Goal: Task Accomplishment & Management: Manage account settings

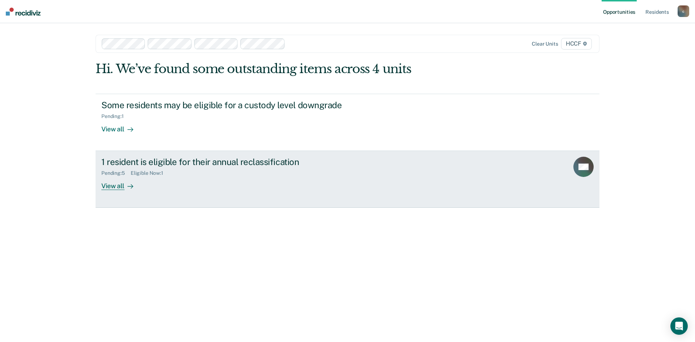
click at [154, 168] on div "Pending : 5 Eligible Now : 1" at bounding box center [228, 171] width 254 height 9
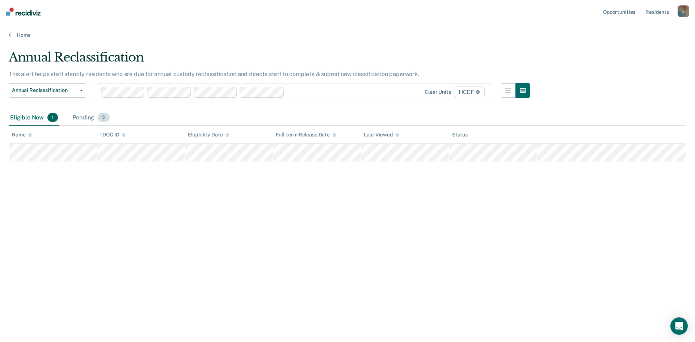
click at [85, 118] on div "Pending 5" at bounding box center [91, 118] width 40 height 16
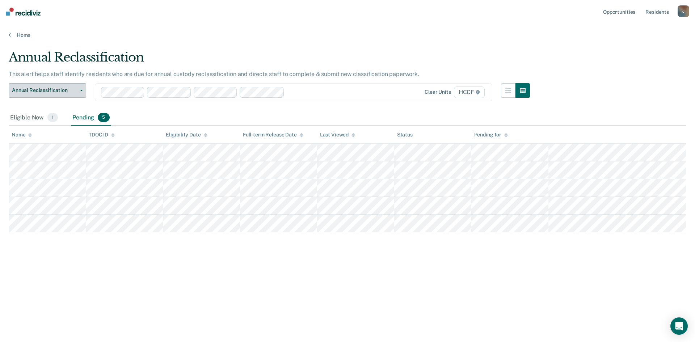
click at [72, 94] on button "Annual Reclassification" at bounding box center [47, 90] width 77 height 14
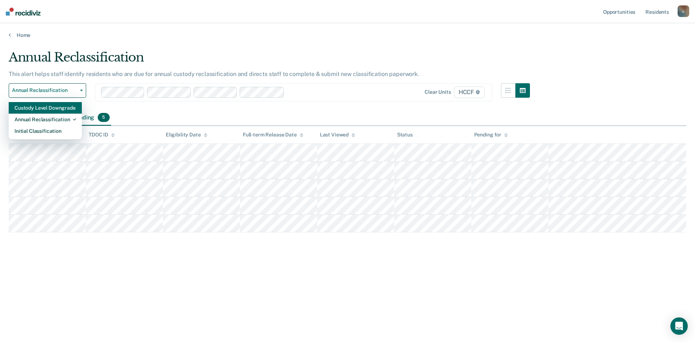
click at [49, 109] on div "Custody Level Downgrade" at bounding box center [45, 108] width 62 height 12
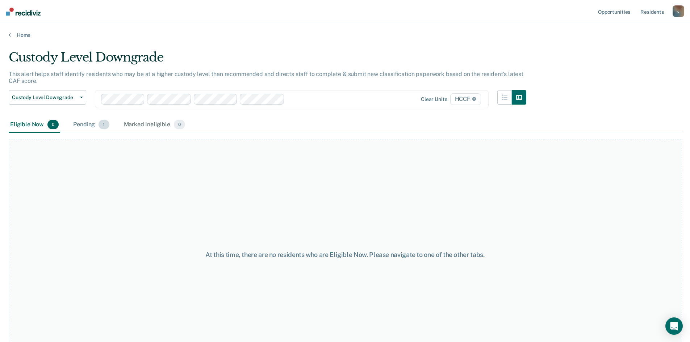
click at [79, 129] on div "Pending 1" at bounding box center [91, 125] width 39 height 16
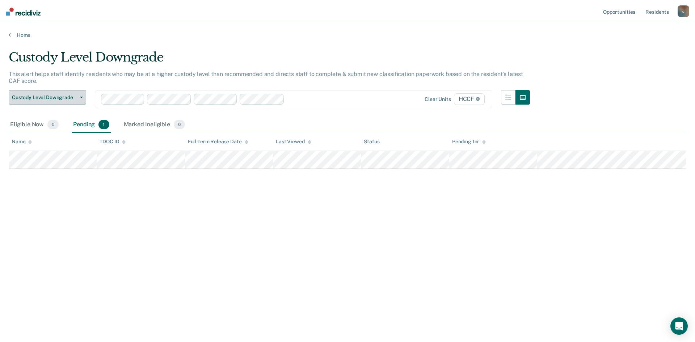
click at [57, 98] on span "Custody Level Downgrade" at bounding box center [44, 97] width 65 height 6
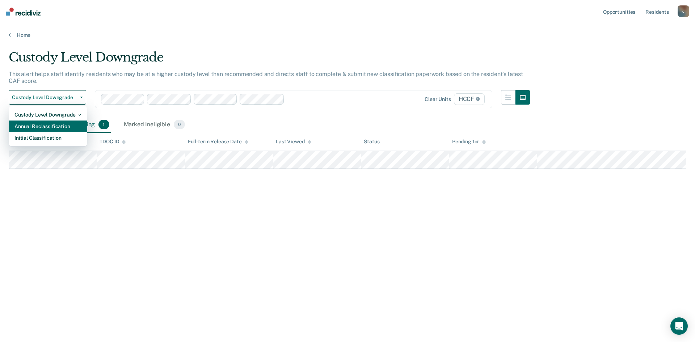
click at [42, 127] on div "Annual Reclassification" at bounding box center [47, 127] width 67 height 12
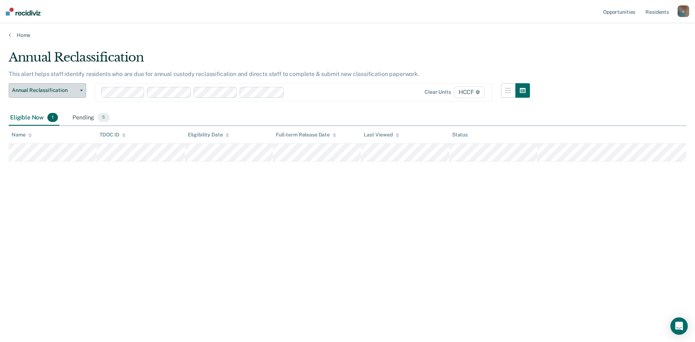
click at [55, 91] on span "Annual Reclassification" at bounding box center [44, 90] width 65 height 6
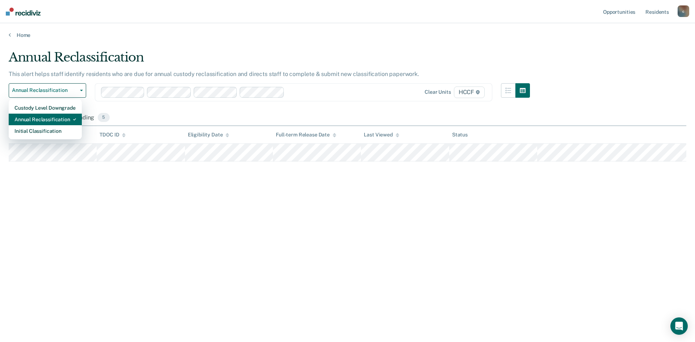
click at [53, 119] on div "Annual Reclassification" at bounding box center [45, 120] width 62 height 12
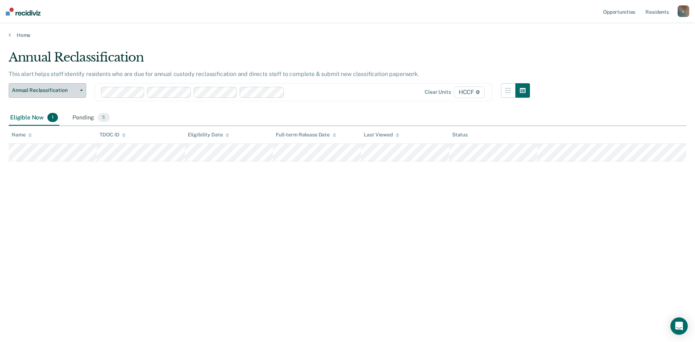
click at [75, 90] on span "Annual Reclassification" at bounding box center [44, 90] width 65 height 6
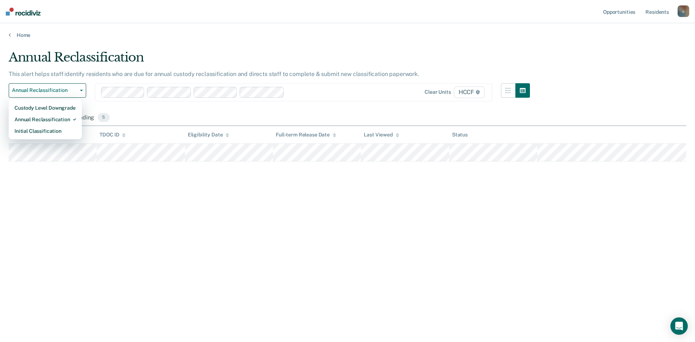
click at [192, 268] on div "Annual Reclassification This alert helps staff identify residents who are due f…" at bounding box center [348, 169] width 678 height 238
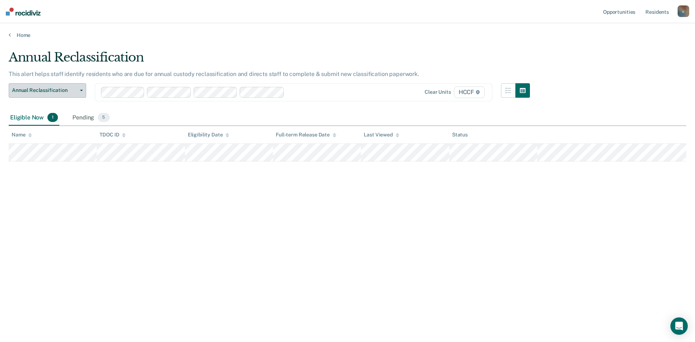
click at [81, 93] on button "Annual Reclassification" at bounding box center [47, 90] width 77 height 14
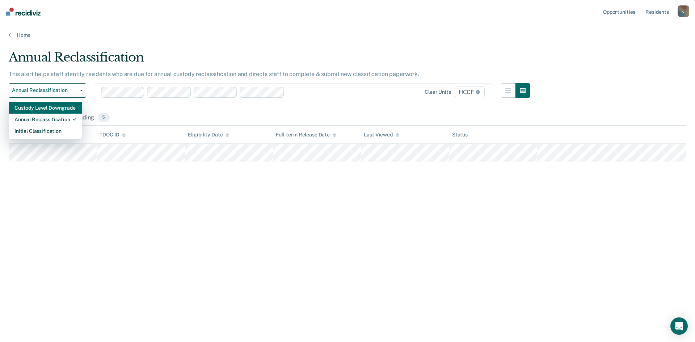
click at [21, 105] on div "Custody Level Downgrade" at bounding box center [45, 108] width 62 height 12
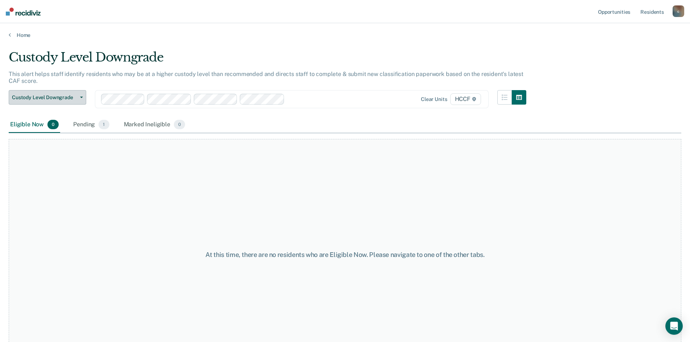
click at [79, 97] on span "button" at bounding box center [80, 97] width 6 height 1
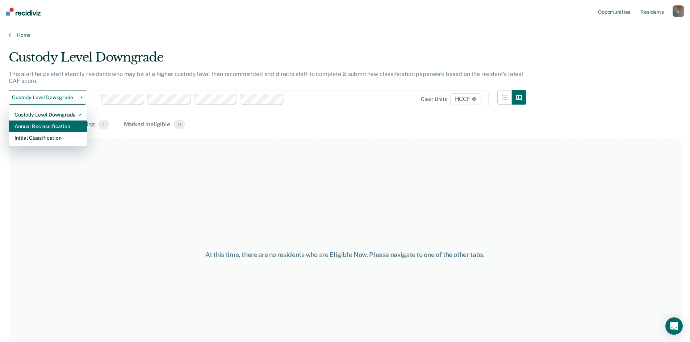
click at [43, 125] on div "Annual Reclassification" at bounding box center [47, 127] width 67 height 12
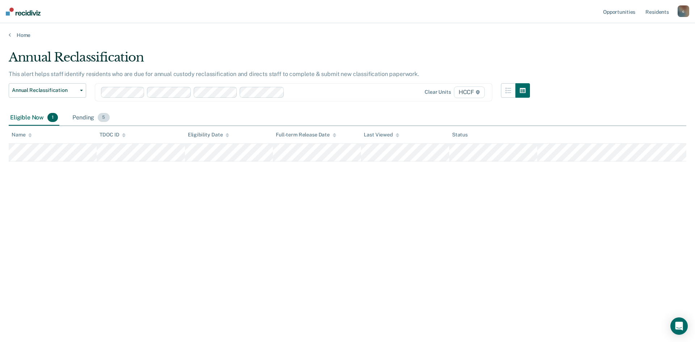
click at [83, 118] on div "Pending 5" at bounding box center [91, 118] width 40 height 16
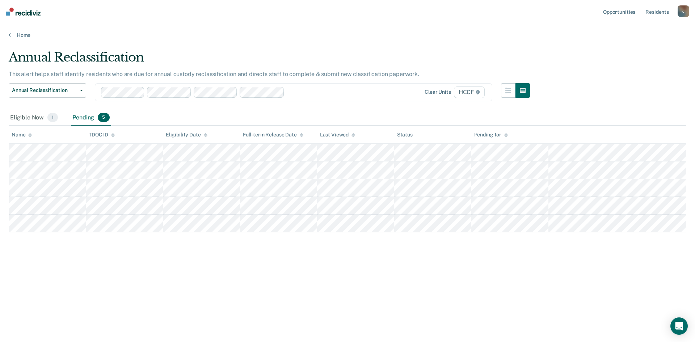
click at [90, 324] on main "Annual Reclassification This alert helps staff identify residents who are due f…" at bounding box center [347, 189] width 695 height 302
